Goal: Complete application form: Complete application form

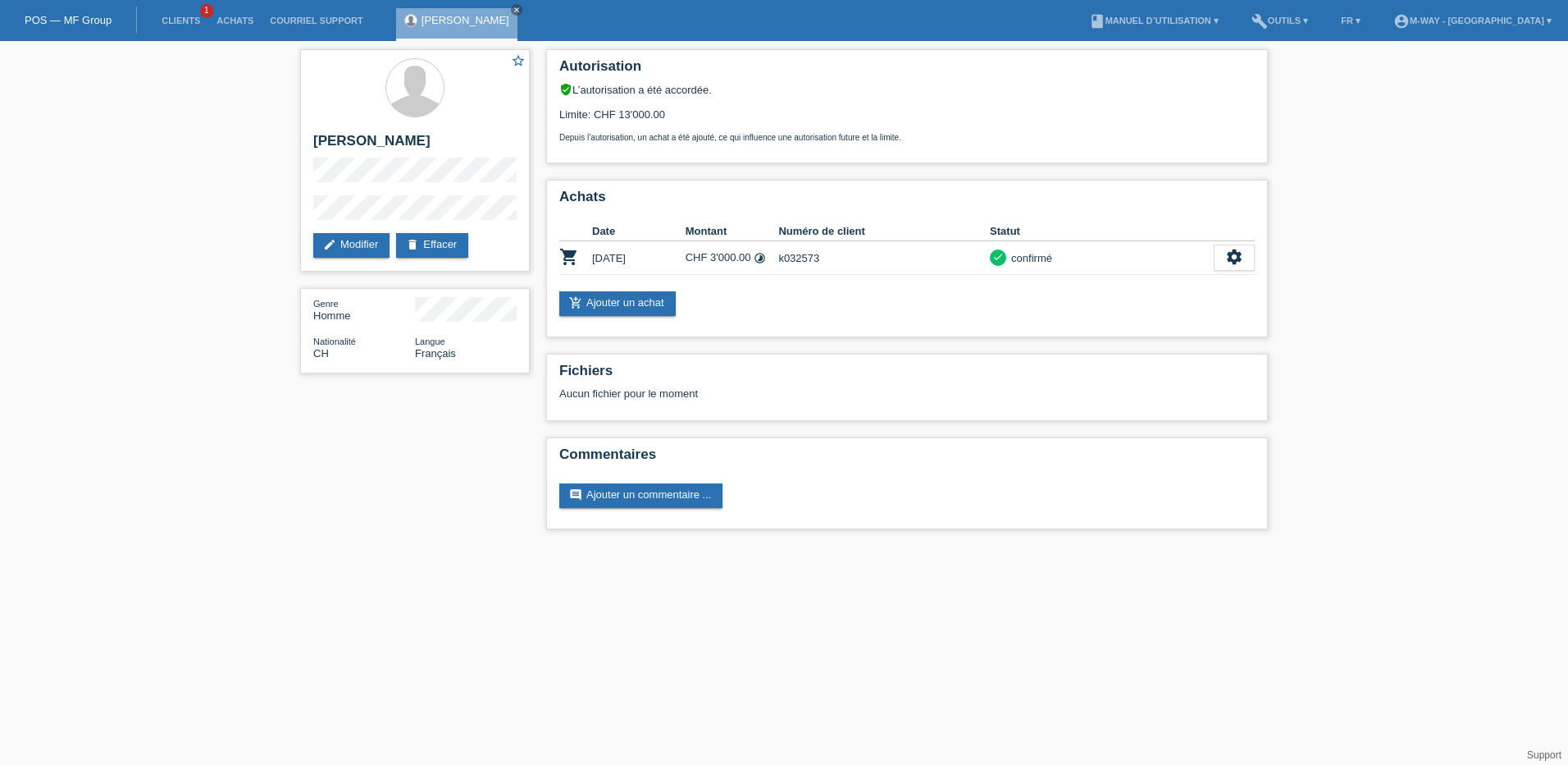
click at [93, 25] on link "POS — MF Group" at bounding box center [68, 19] width 87 height 12
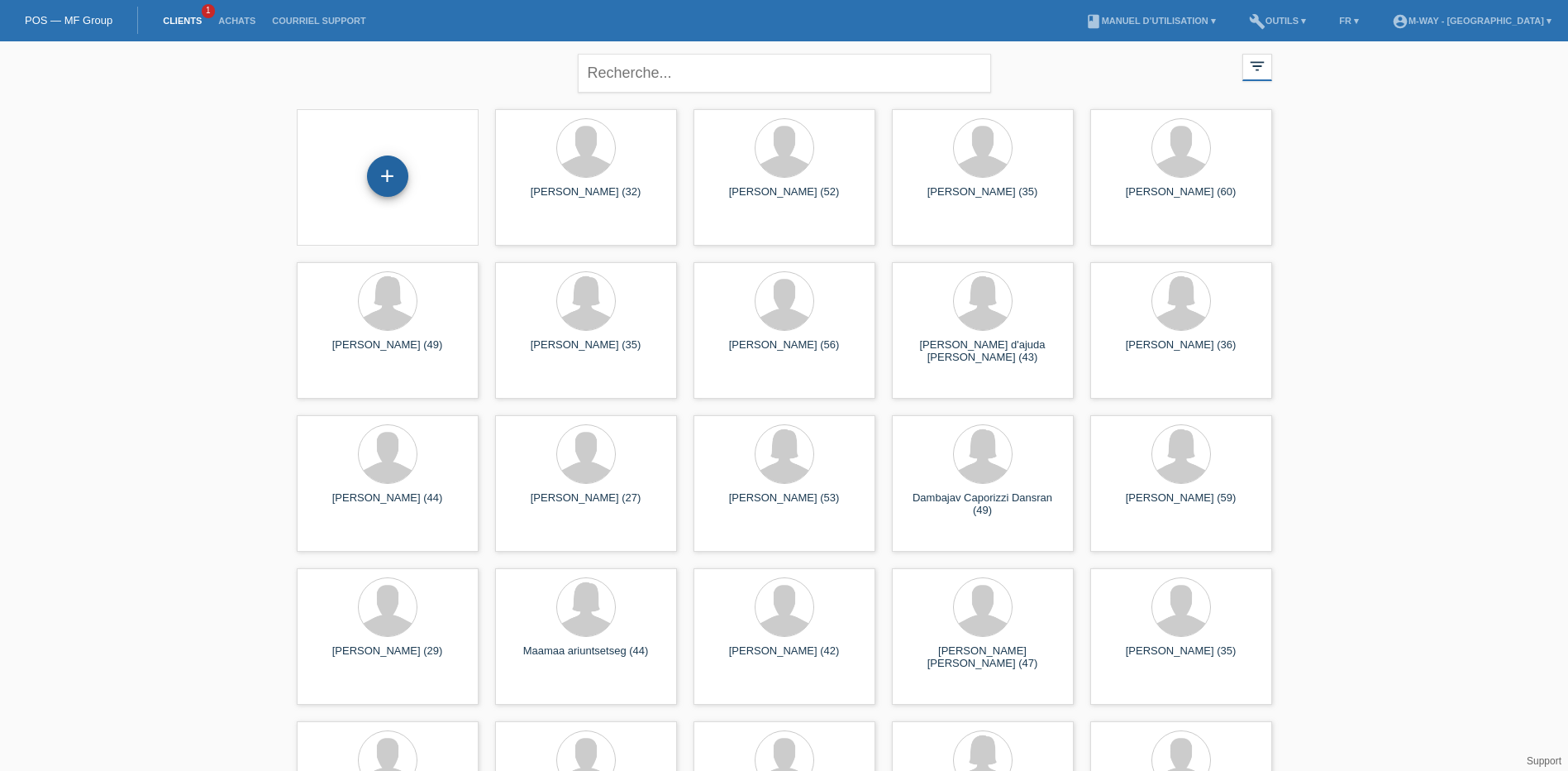
click at [395, 176] on div "+" at bounding box center [388, 175] width 42 height 42
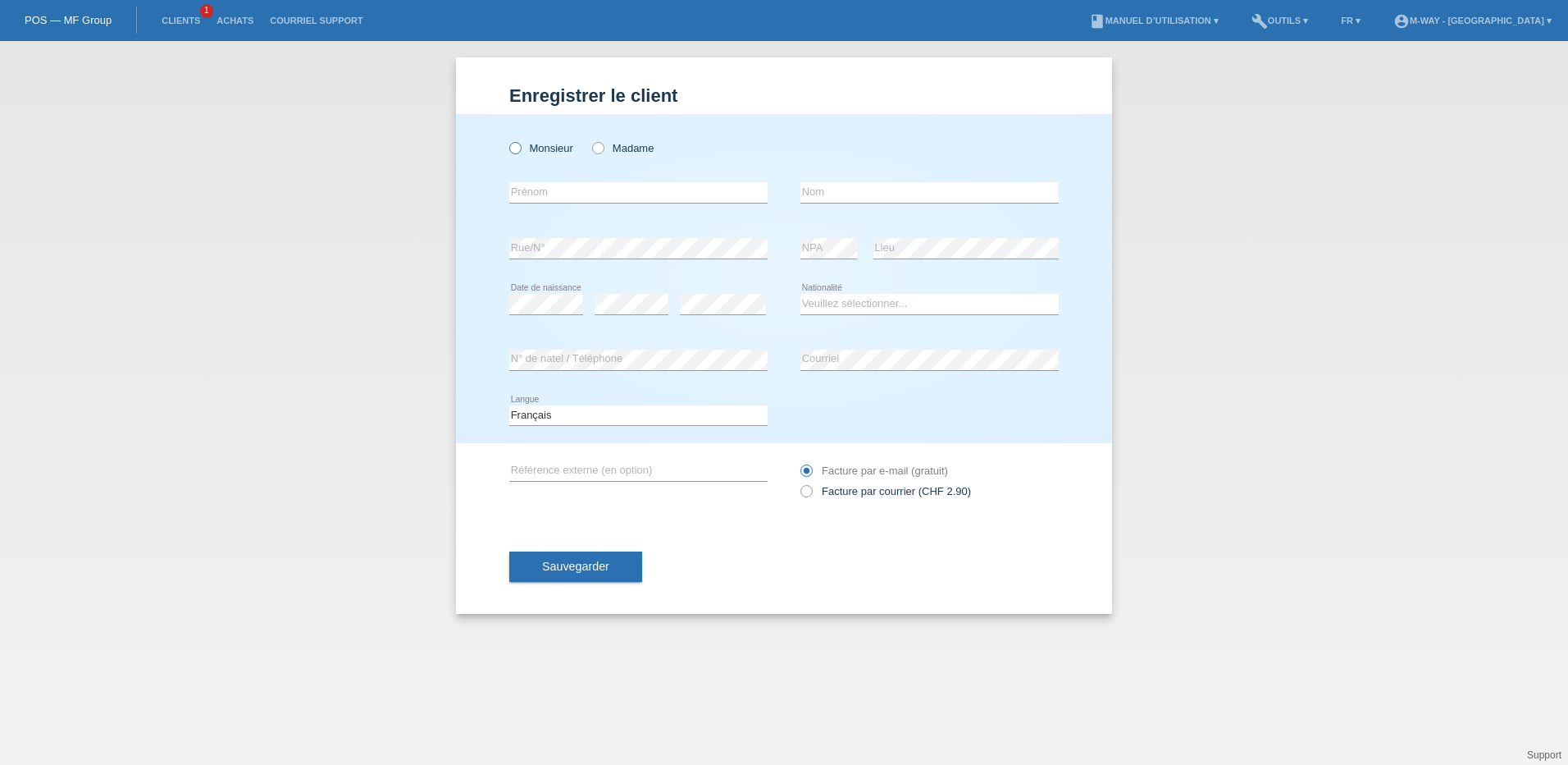
click at [506, 139] on icon at bounding box center [506, 139] width 0 height 0
click at [513, 149] on input "Monsieur" at bounding box center [515, 148] width 11 height 11
radio input "true"
drag, startPoint x: 546, startPoint y: 192, endPoint x: 792, endPoint y: 157, distance: 248.5
click at [546, 192] on input "text" at bounding box center [638, 192] width 258 height 20
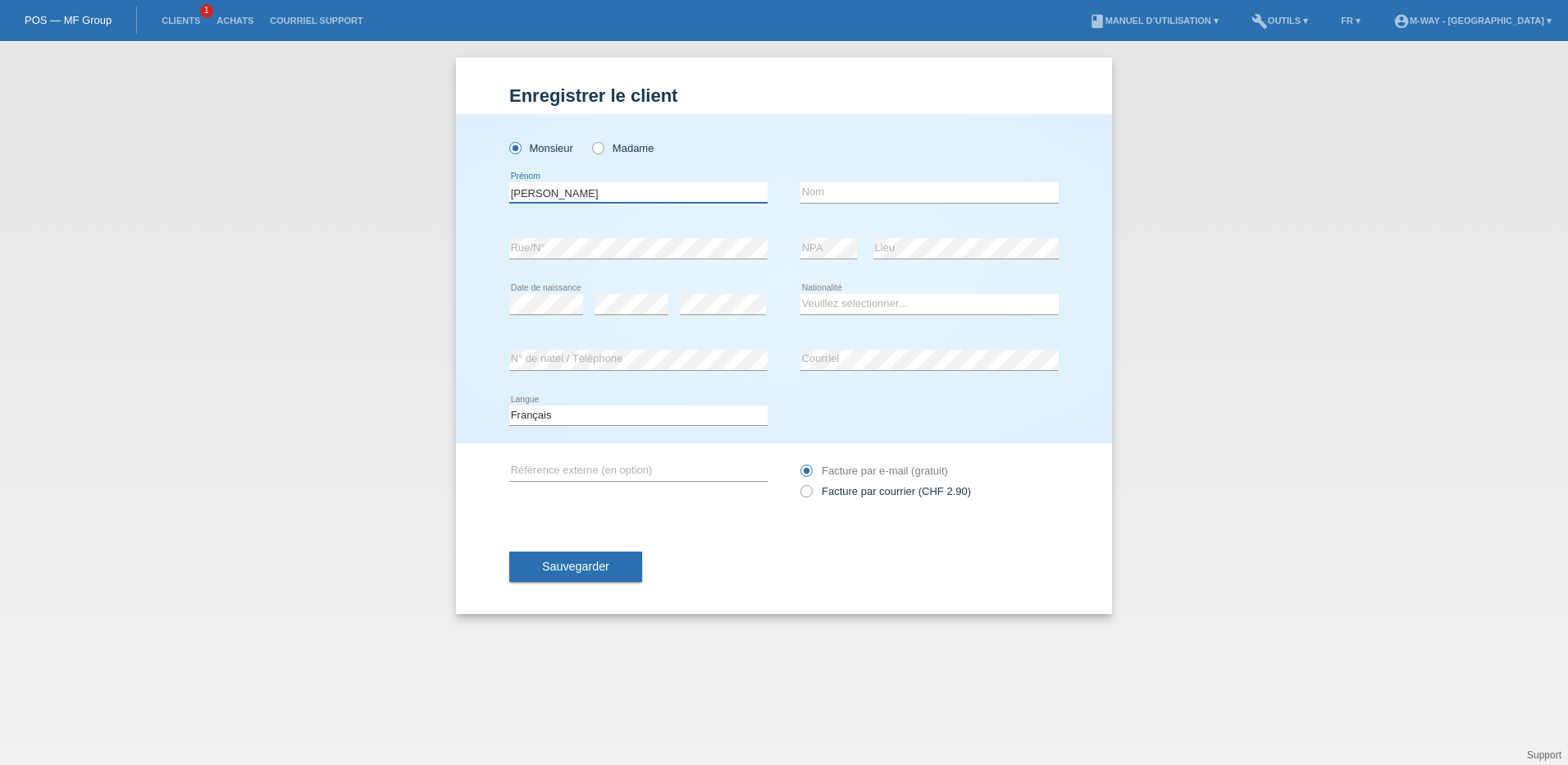
click at [625, 192] on input "Joelle" at bounding box center [638, 192] width 258 height 20
type input "Joel"
click at [883, 184] on input "text" at bounding box center [930, 192] width 258 height 20
type input "[PERSON_NAME] [PERSON_NAME]"
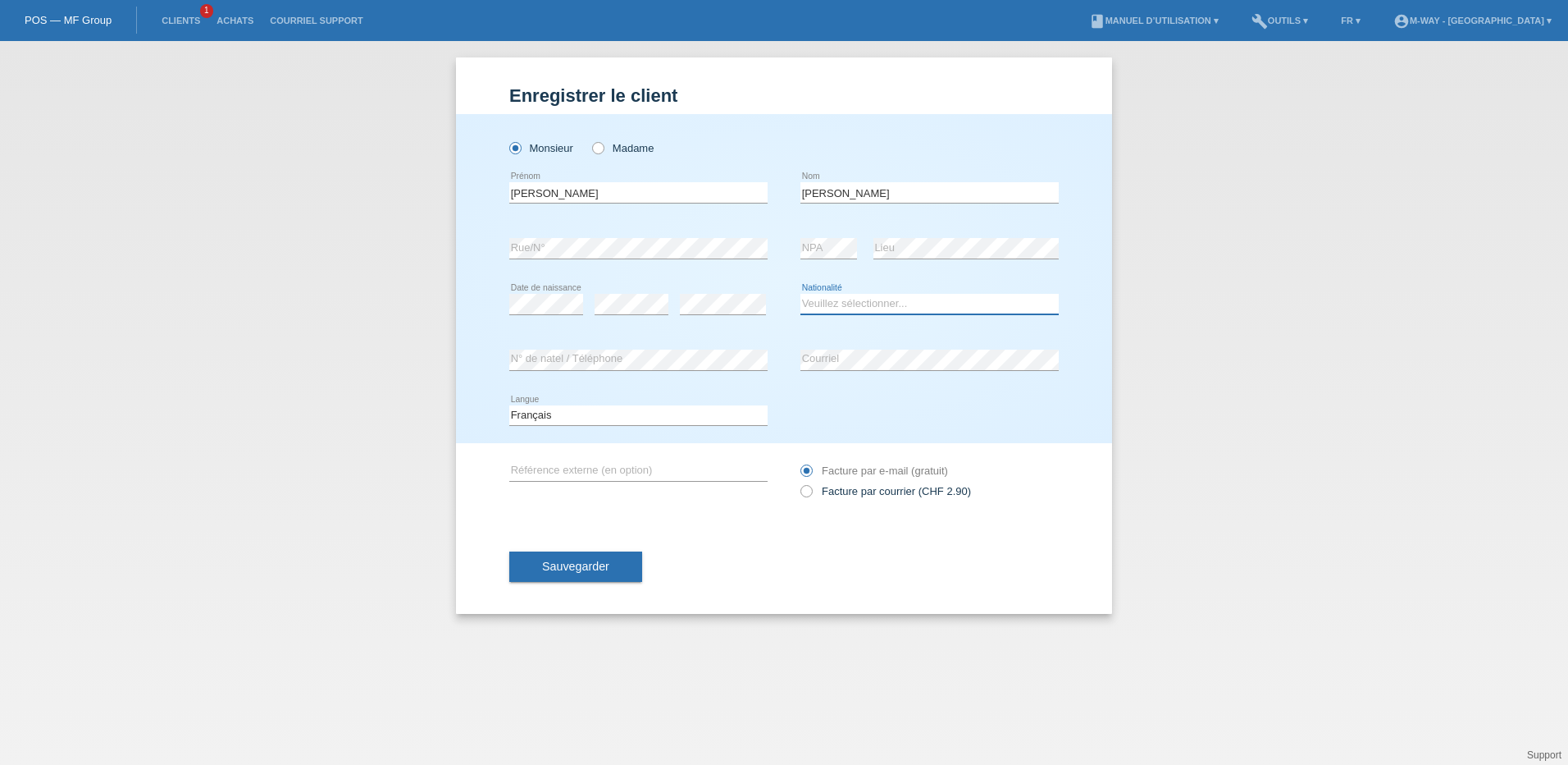
click at [848, 306] on select "Veuillez sélectionner... Suisse Allemagne Autriche Liechtenstein ------------ A…" at bounding box center [930, 303] width 258 height 19
select select "CH"
click at [800, 294] on select "Veuillez sélectionner... Suisse Allemagne Autriche Liechtenstein ------------ A…" at bounding box center [930, 303] width 258 height 19
click at [863, 414] on div "Deutsch Français Italiano English error Langue" at bounding box center [784, 416] width 550 height 56
click at [797, 385] on div "error N° de natel / Téléphone error Courriel" at bounding box center [784, 360] width 550 height 56
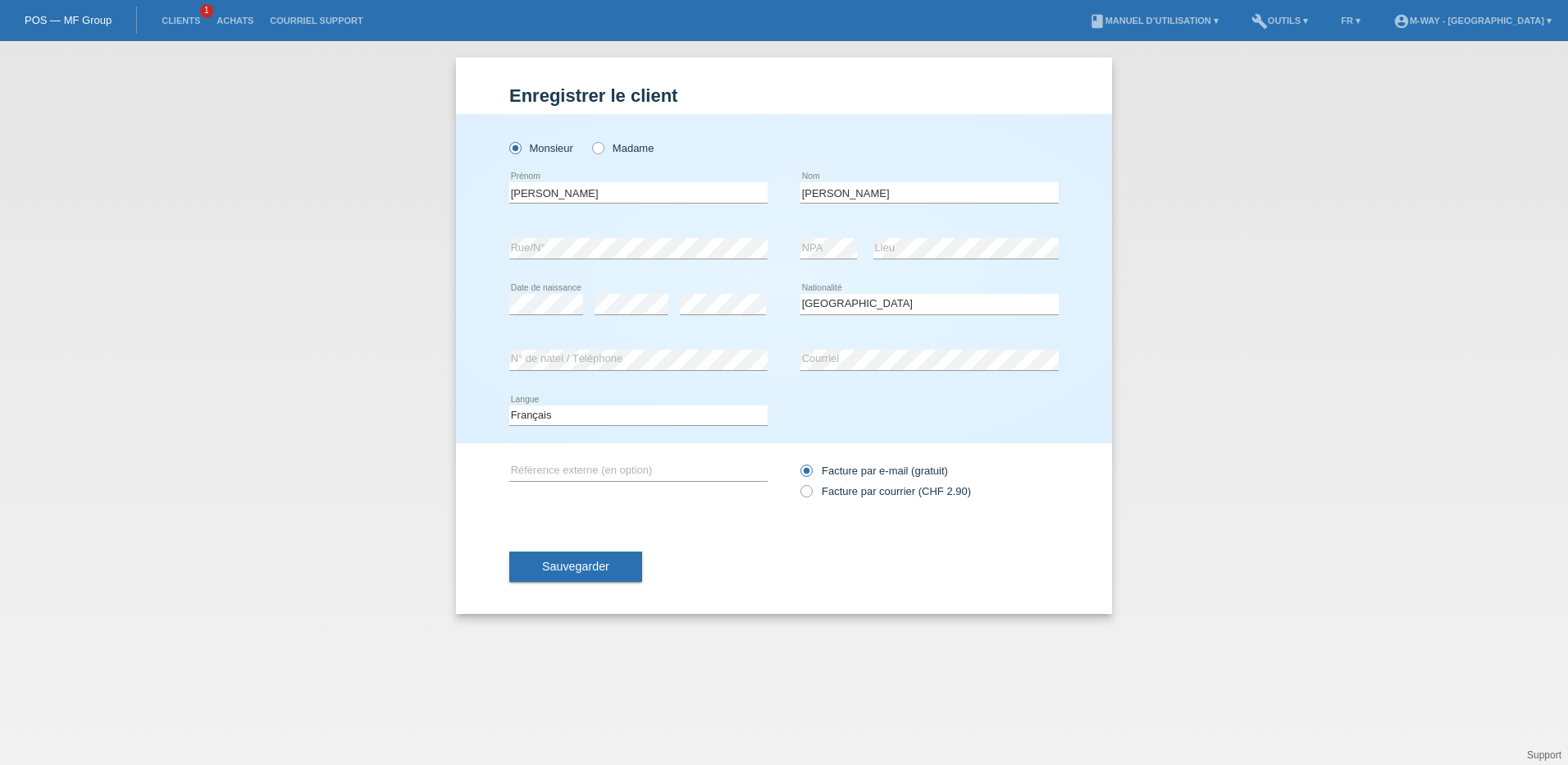
click at [797, 385] on div "error N° de natel / Téléphone error Courriel" at bounding box center [784, 360] width 550 height 56
drag, startPoint x: 797, startPoint y: 385, endPoint x: 853, endPoint y: 410, distance: 61.3
click at [853, 410] on div "Deutsch Français Italiano English error Langue" at bounding box center [784, 416] width 550 height 56
click at [595, 561] on span "Sauvegarder" at bounding box center [575, 566] width 67 height 13
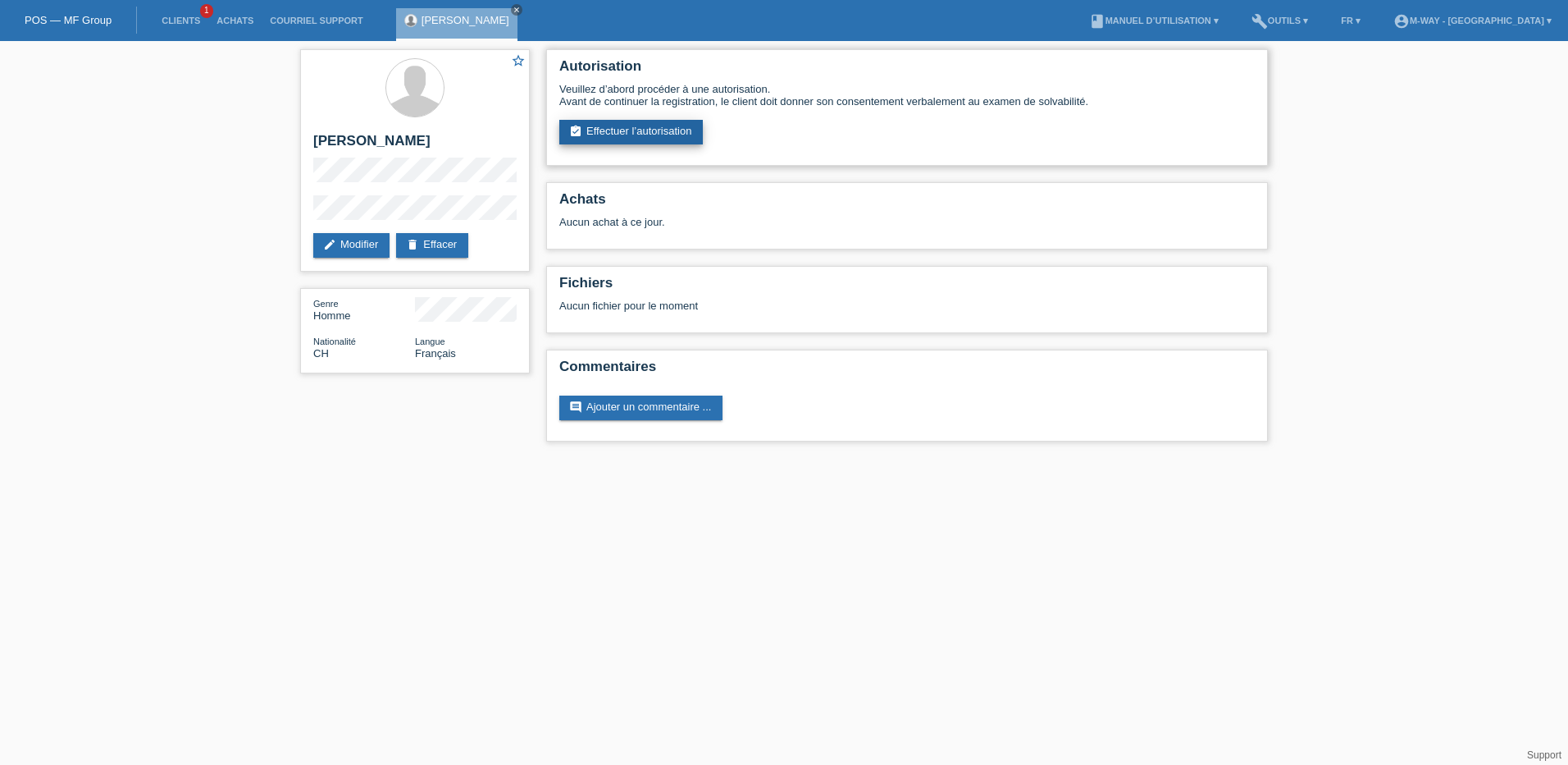
click at [630, 128] on link "assignment_turned_in Effectuer l’autorisation" at bounding box center [631, 132] width 144 height 25
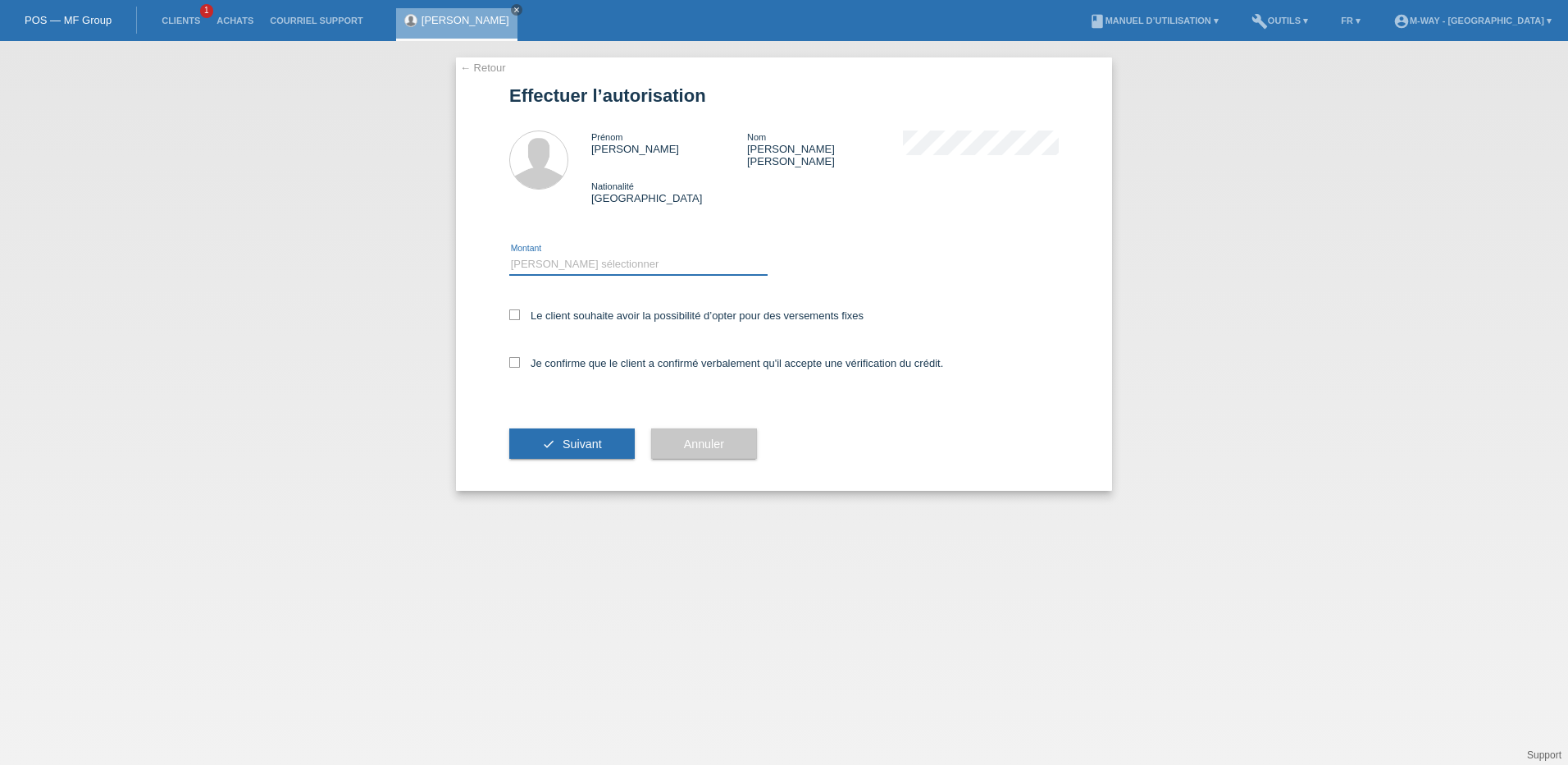
click at [565, 259] on select "Veuillez sélectionner CHF 1.00 - CHF 499.00 CHF 500.00 - CHF 1'999.00 CHF 2'000…" at bounding box center [638, 264] width 258 height 19
select select "3"
click at [509, 255] on select "Veuillez sélectionner CHF 1.00 - CHF 499.00 CHF 500.00 - CHF 1'999.00 CHF 2'000…" at bounding box center [638, 264] width 258 height 19
click at [512, 310] on icon at bounding box center [515, 315] width 11 height 11
click at [512, 310] on input "Le client souhaite avoir la possibilité d’opter pour des versements fixes" at bounding box center [515, 315] width 11 height 11
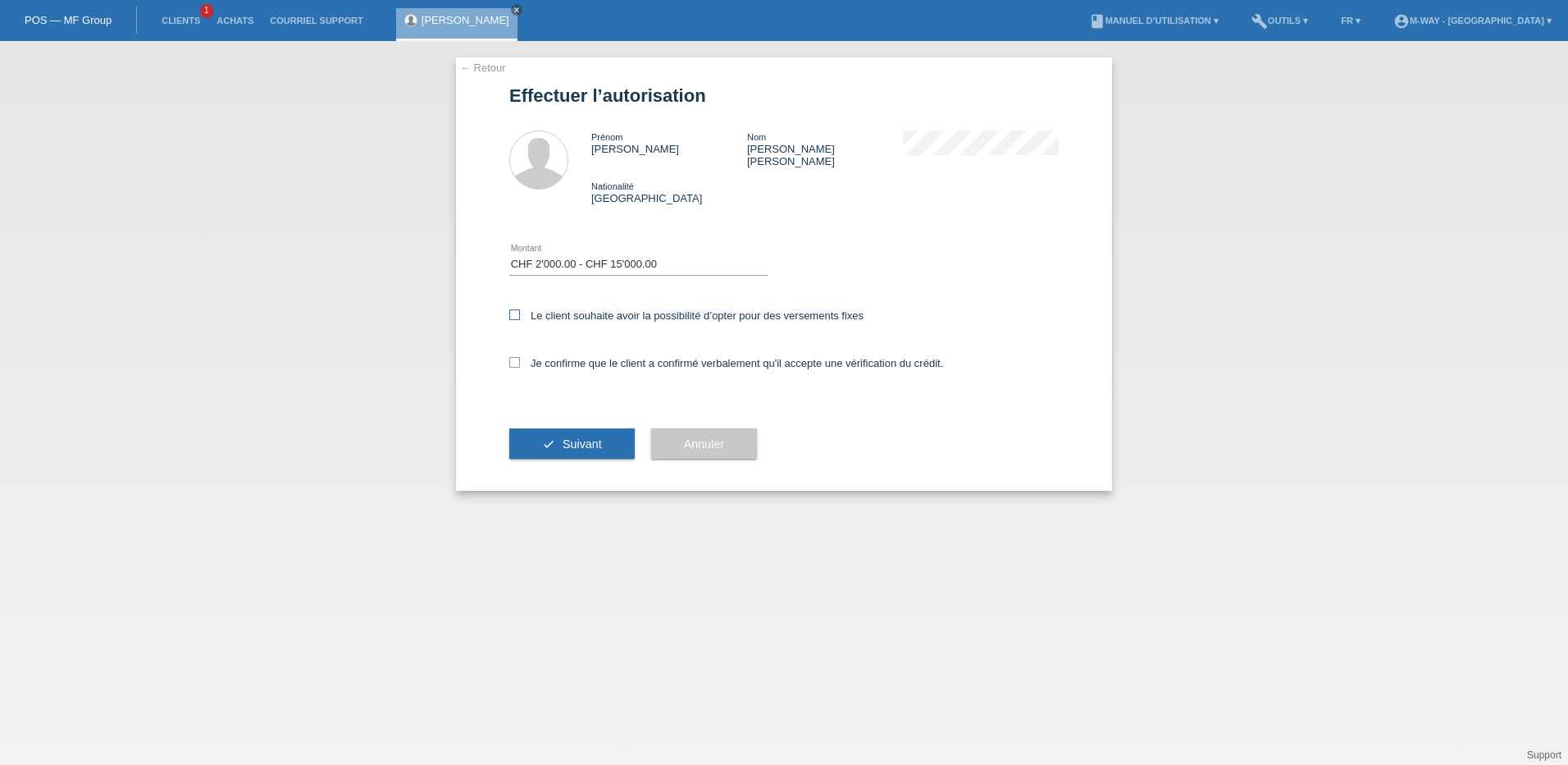
checkbox input "true"
click at [509, 357] on icon at bounding box center [515, 363] width 11 height 11
click at [509, 357] on input "Je confirme que le client a confirmé verbalement qu'il accepte une vérification…" at bounding box center [515, 363] width 11 height 11
checkbox input "true"
click at [588, 437] on span "Suivant" at bounding box center [582, 443] width 39 height 13
